Goal: Navigation & Orientation: Find specific page/section

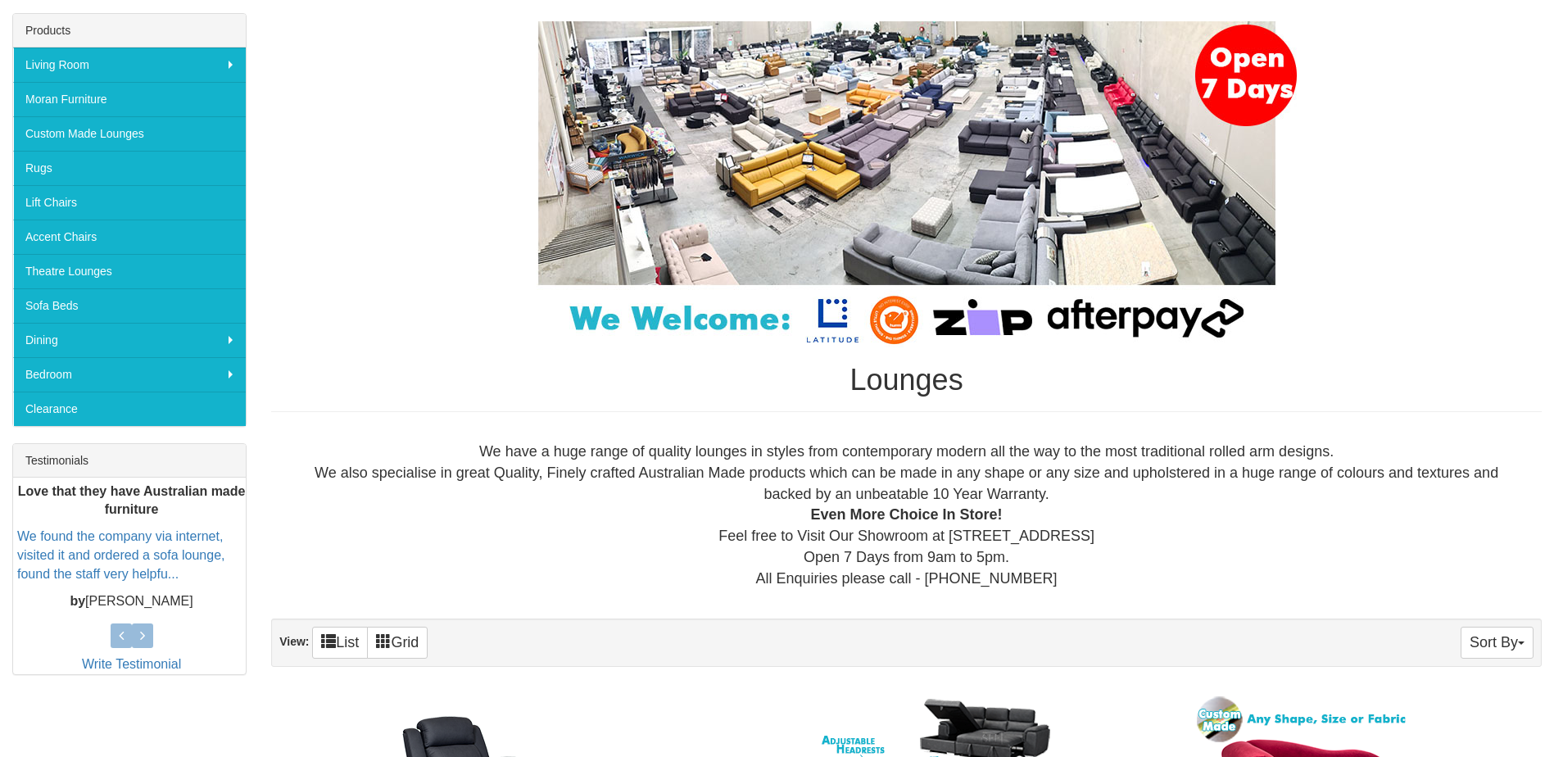
scroll to position [246, 0]
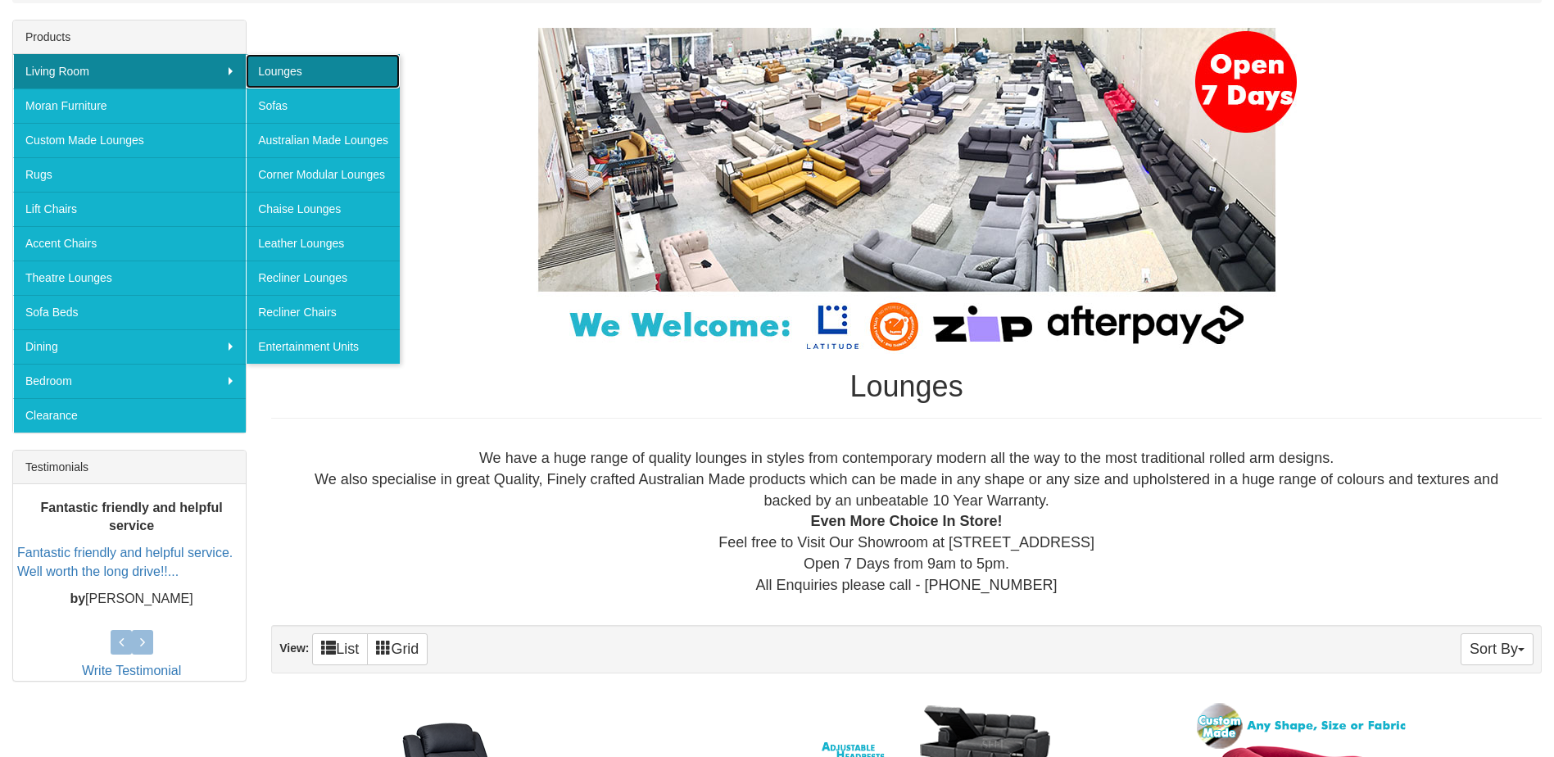
click at [279, 79] on link "Lounges" at bounding box center [323, 71] width 154 height 34
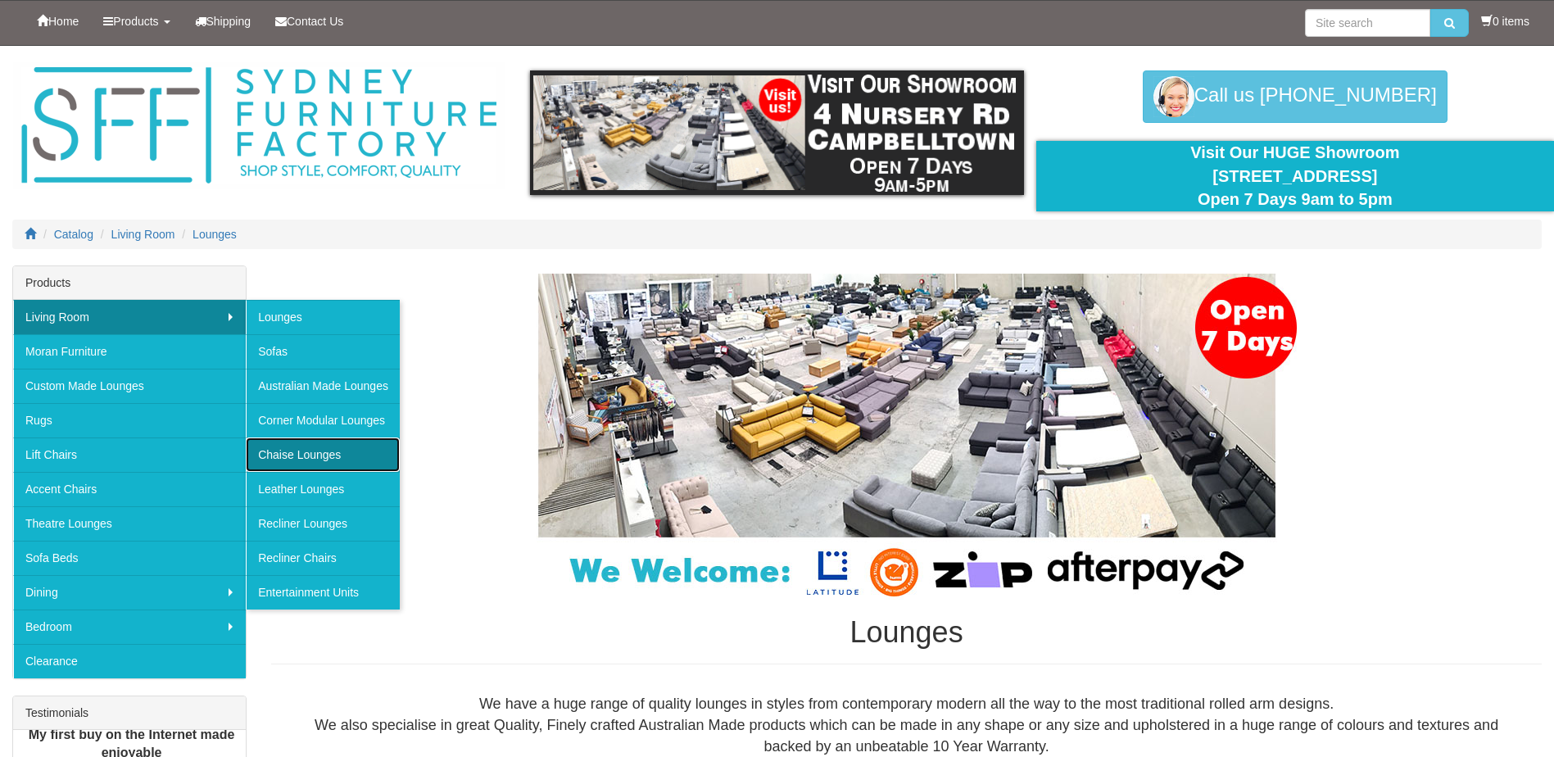
click at [288, 452] on link "Chaise Lounges" at bounding box center [323, 455] width 154 height 34
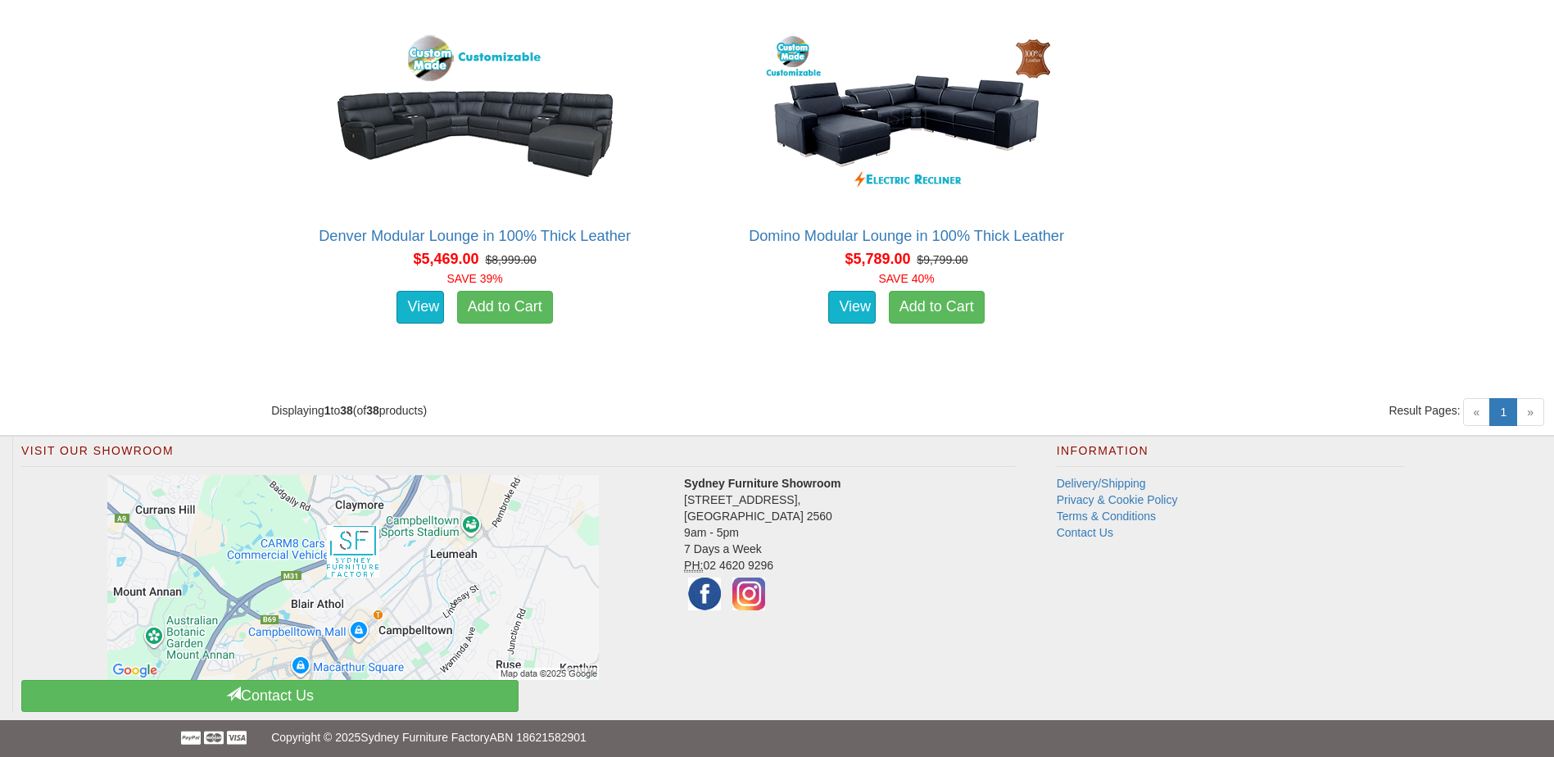
scroll to position [5412, 0]
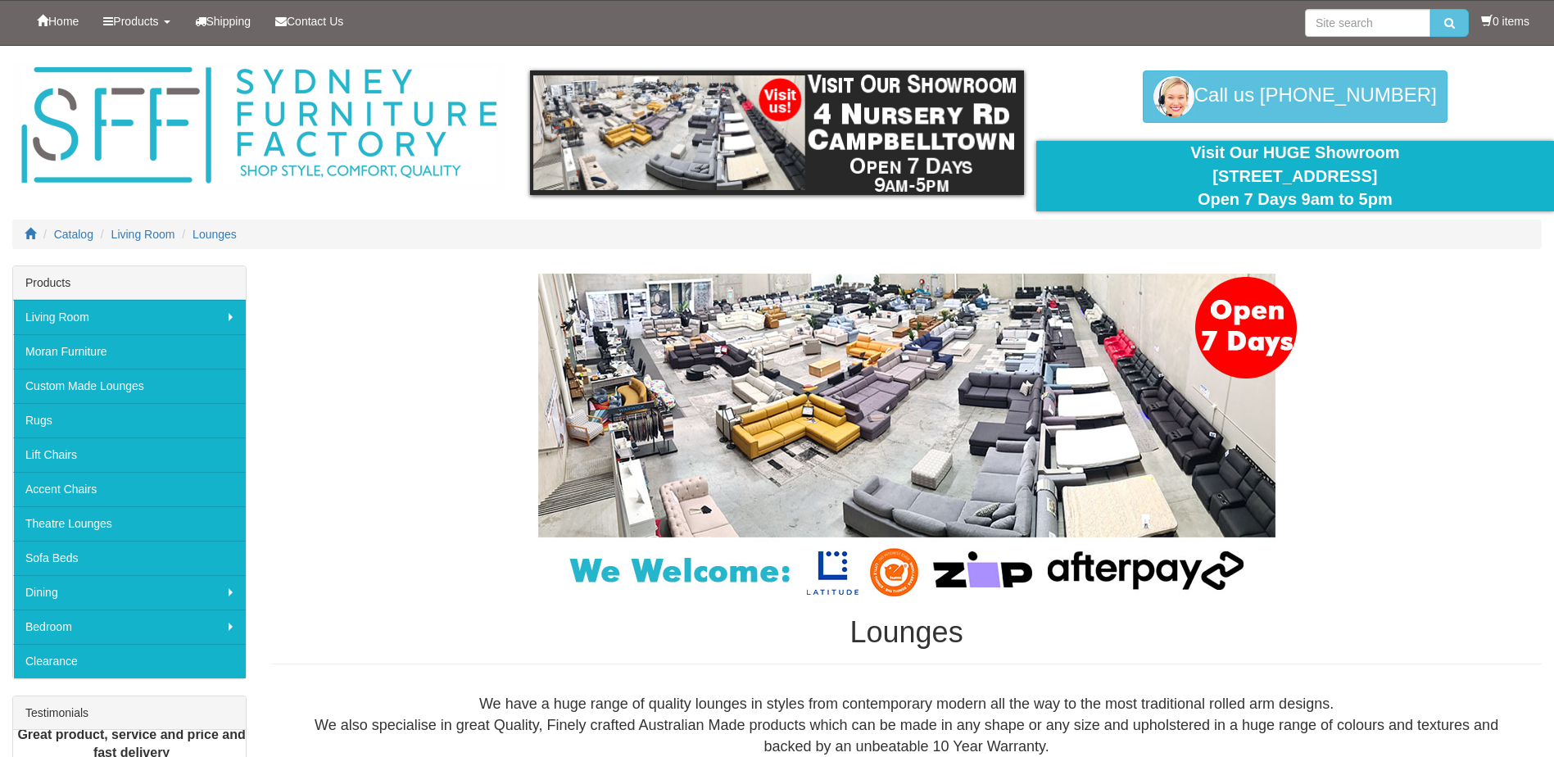
scroll to position [246, 0]
